Goal: Browse casually: Explore the website without a specific task or goal

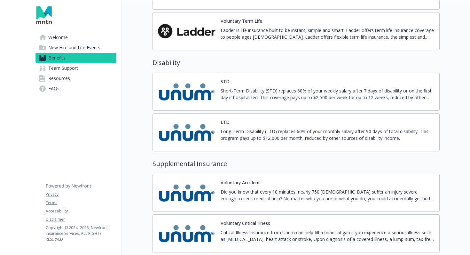
scroll to position [722, 0]
